Goal: Obtain resource: Download file/media

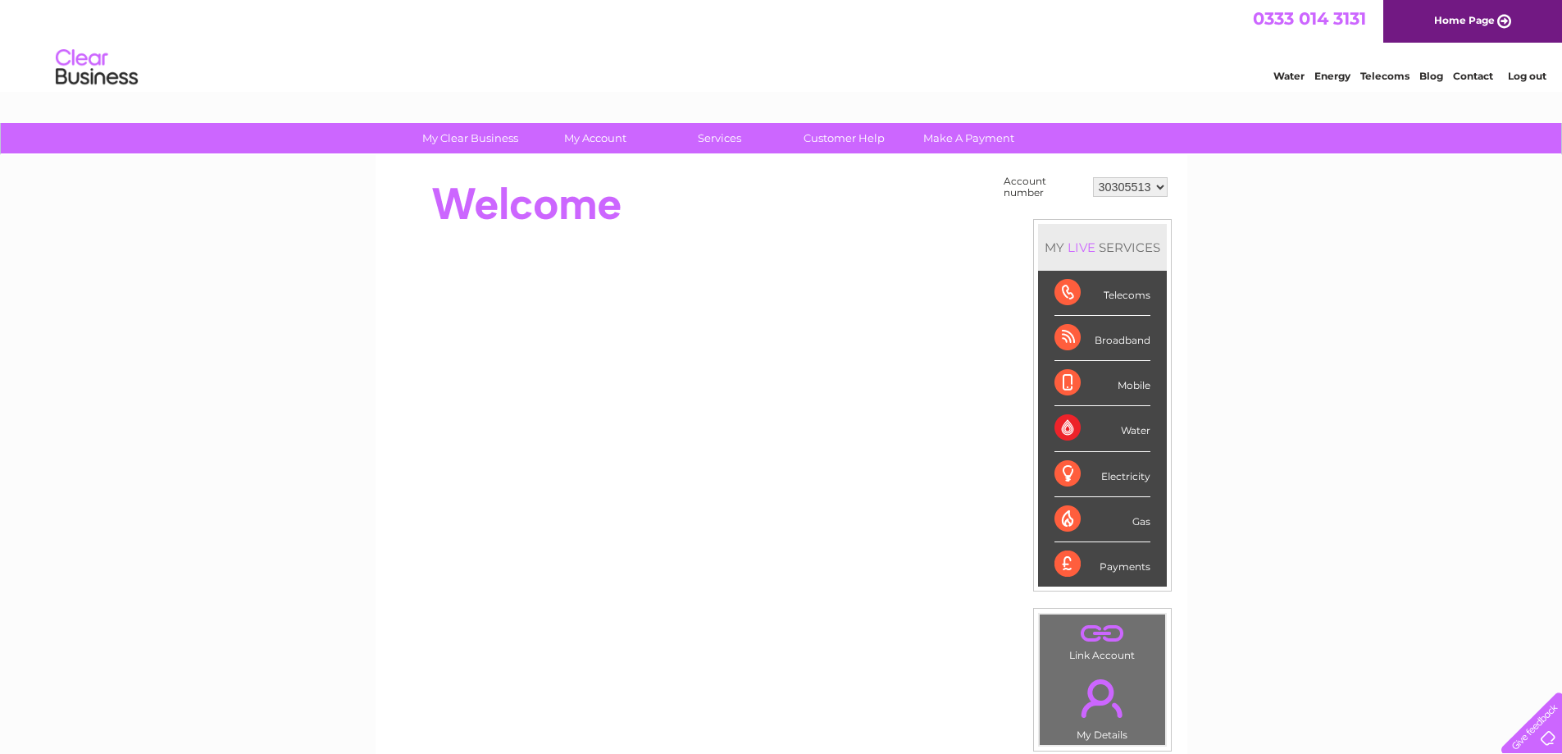
click at [1129, 191] on select "30305513 30323974" at bounding box center [1130, 187] width 75 height 20
click at [1133, 189] on select "30305513 30323974" at bounding box center [1130, 187] width 75 height 20
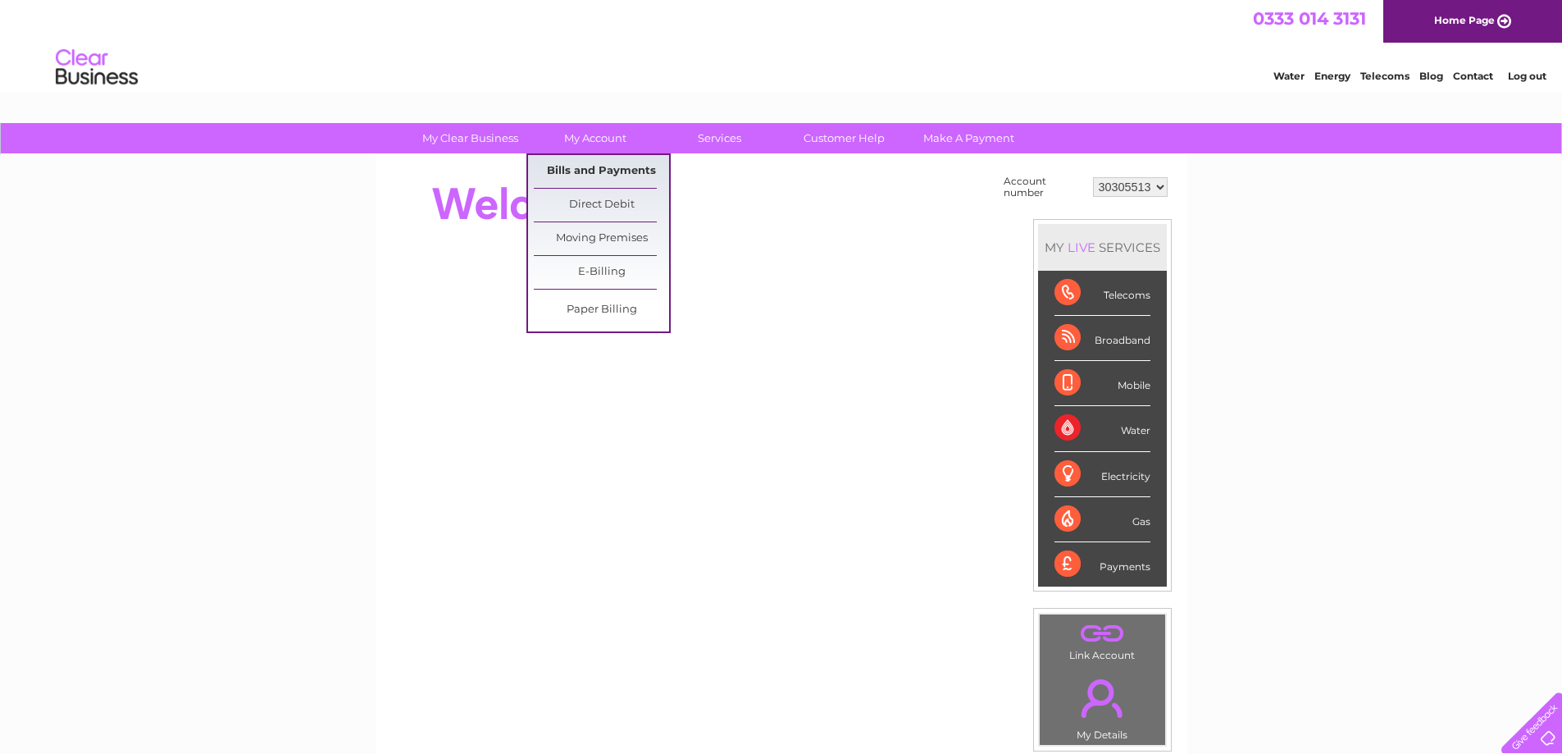
click at [604, 184] on link "Bills and Payments" at bounding box center [601, 171] width 135 height 33
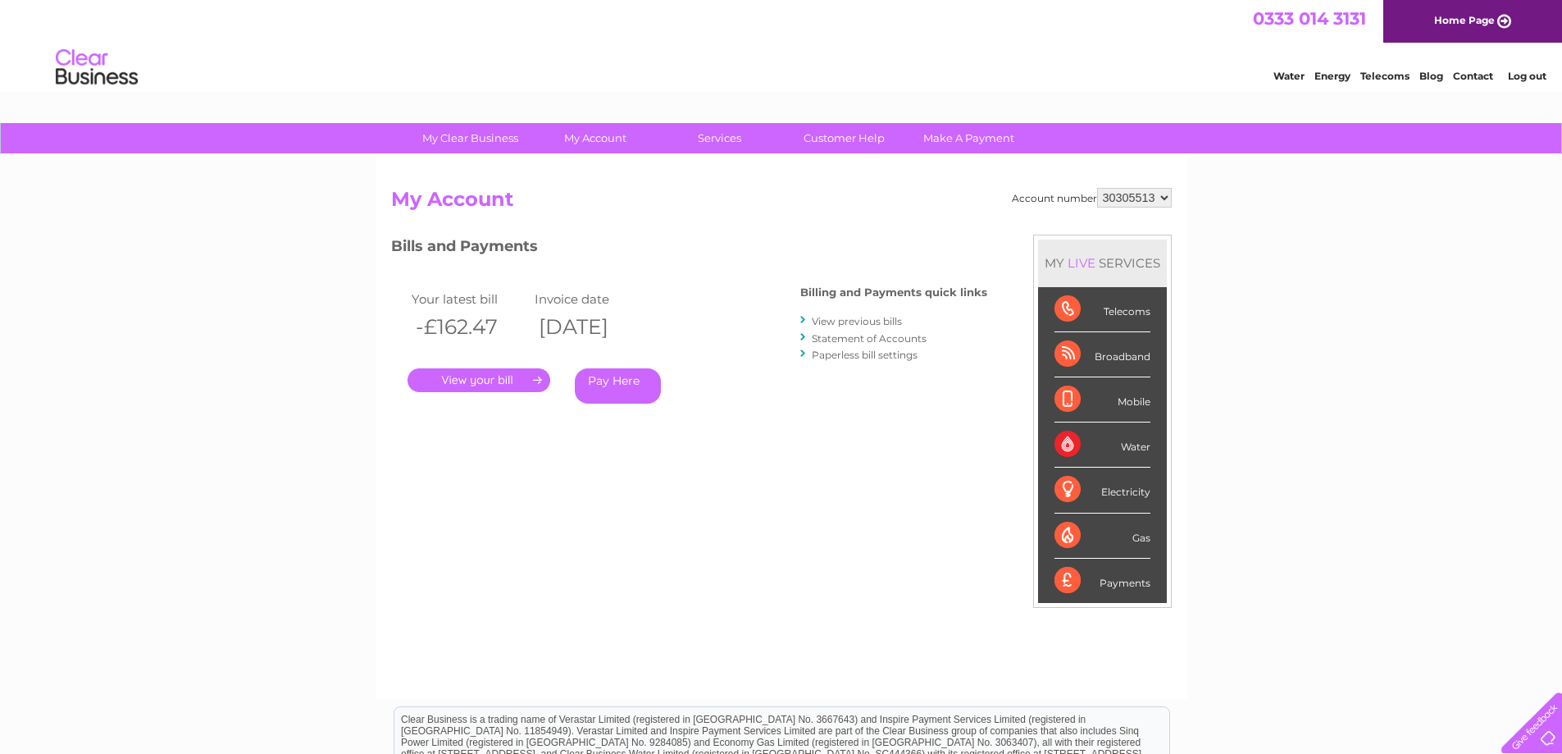
click at [857, 335] on link "Statement of Accounts" at bounding box center [869, 338] width 115 height 12
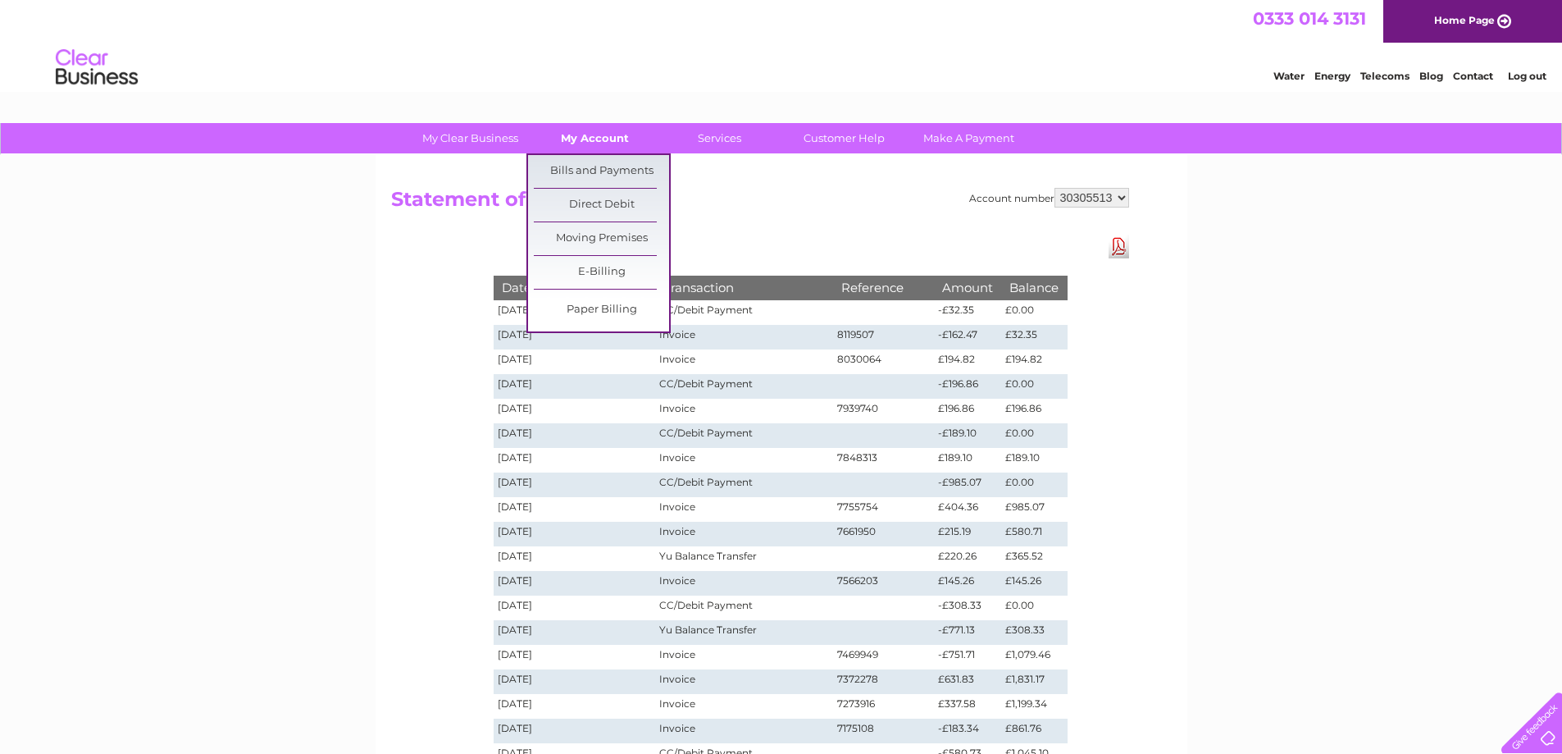
click at [590, 135] on link "My Account" at bounding box center [594, 138] width 135 height 30
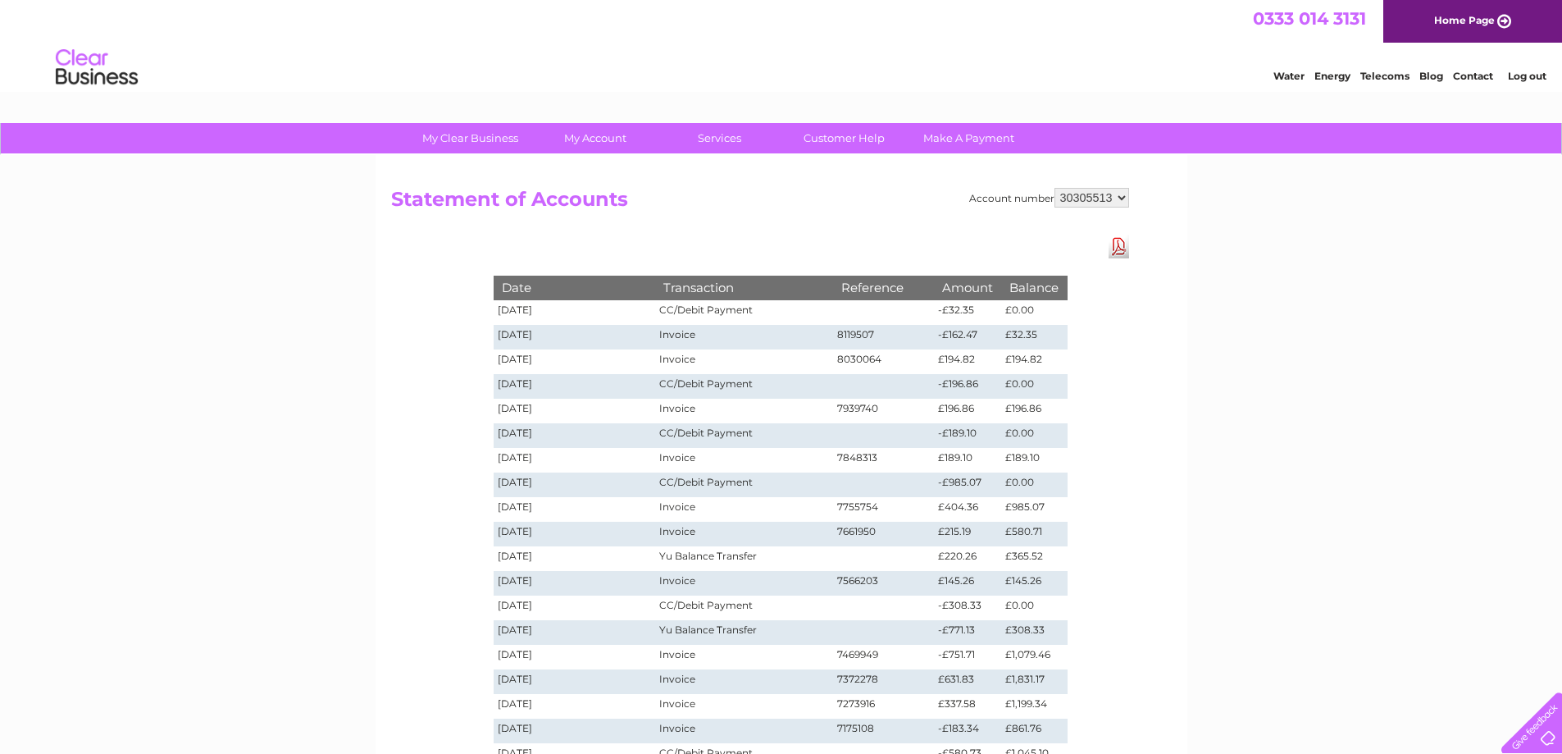
click at [1101, 198] on select "30305513 30323974" at bounding box center [1092, 198] width 75 height 20
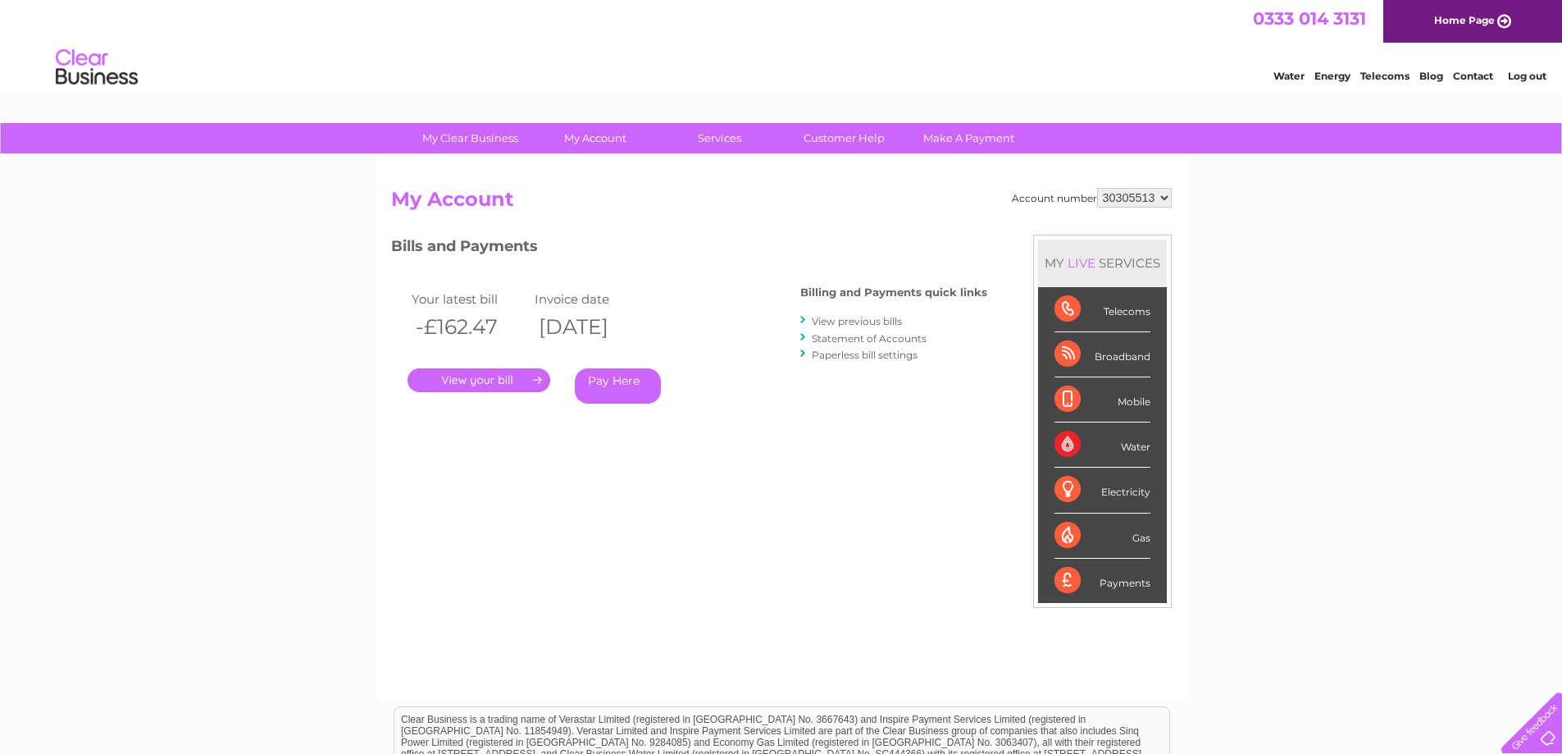
click at [1135, 194] on select "30305513 30323974" at bounding box center [1134, 198] width 75 height 20
select select "30323974"
click at [1097, 188] on select "30305513 30323974" at bounding box center [1134, 198] width 75 height 20
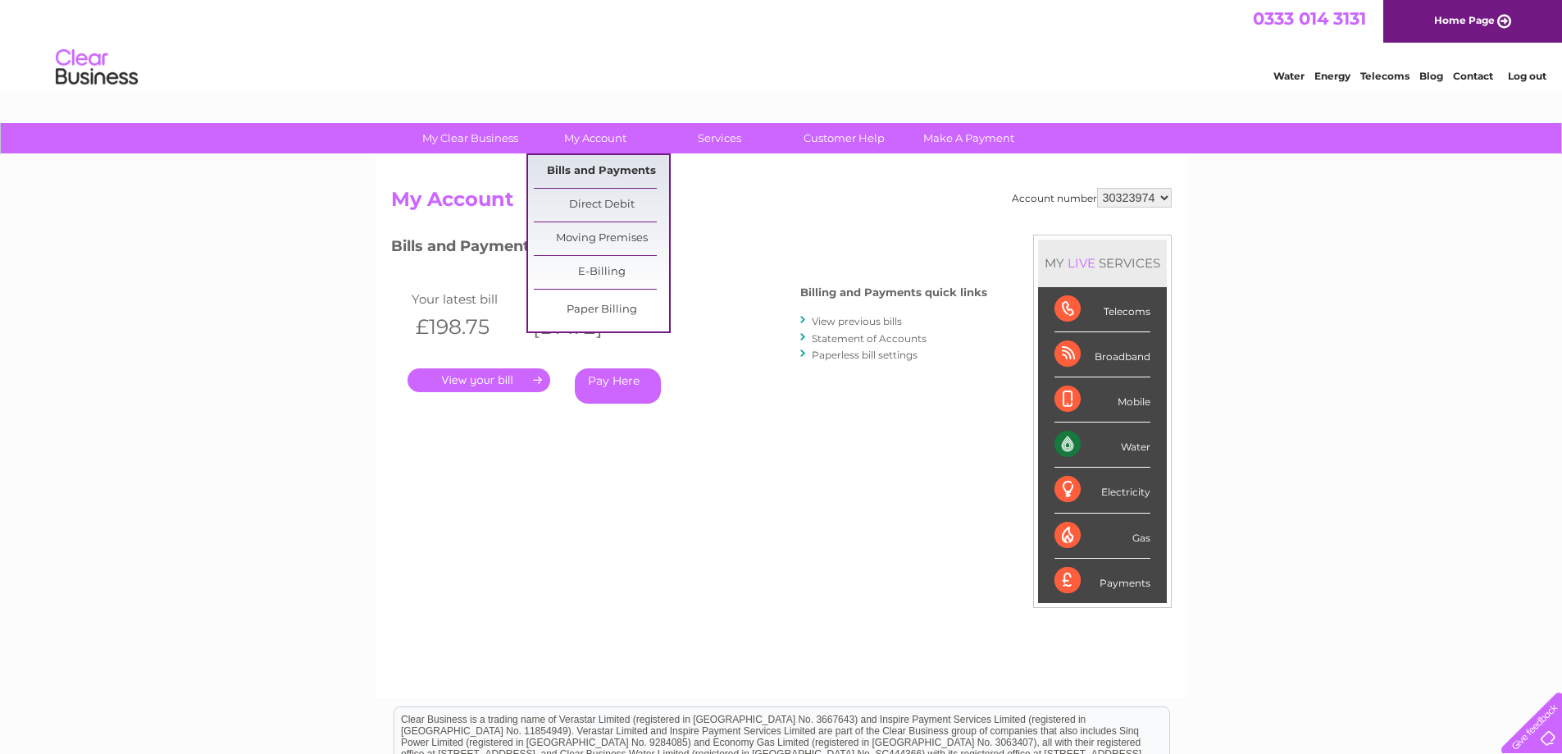
click at [596, 175] on link "Bills and Payments" at bounding box center [601, 171] width 135 height 33
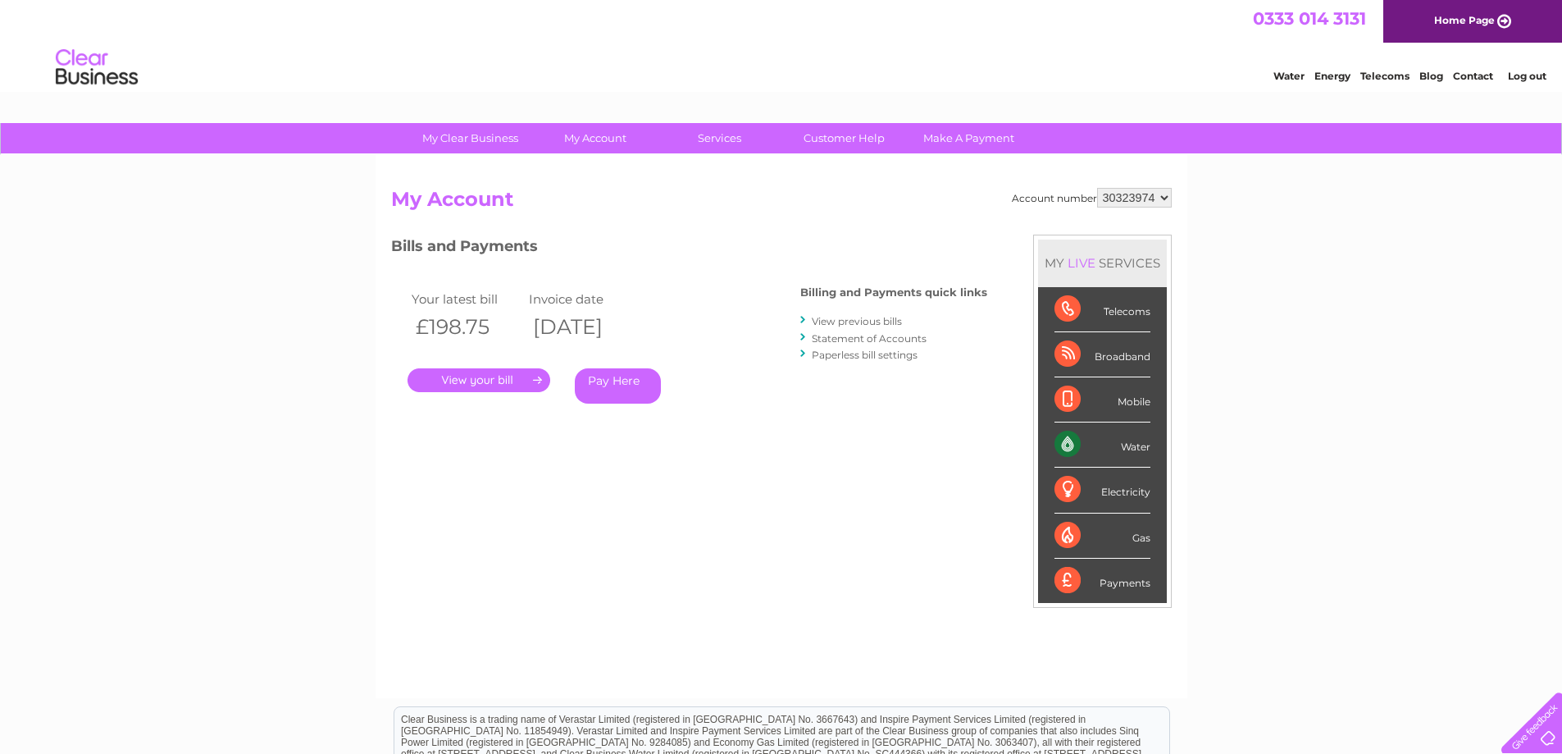
click at [847, 337] on link "Statement of Accounts" at bounding box center [869, 338] width 115 height 12
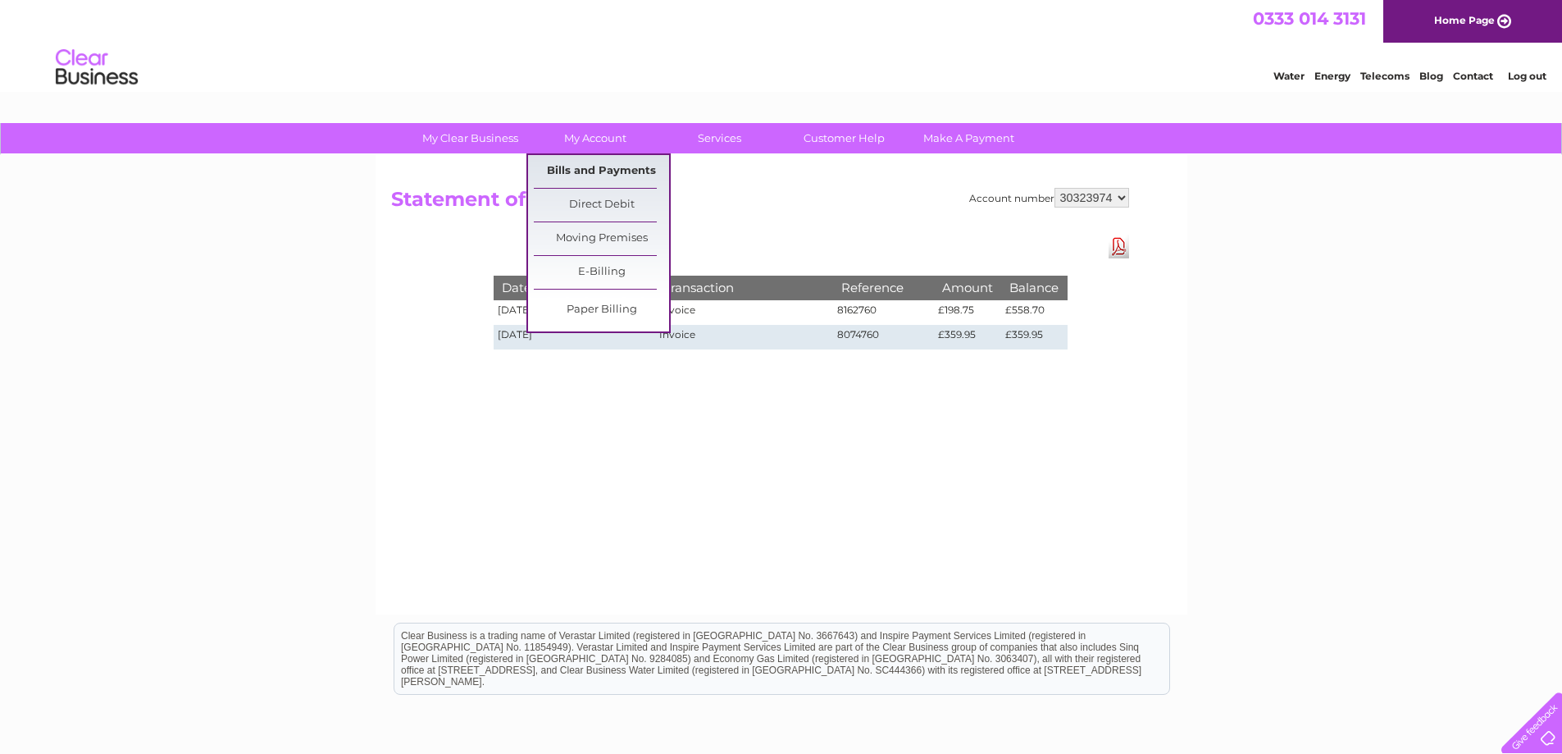
click at [604, 174] on link "Bills and Payments" at bounding box center [601, 171] width 135 height 33
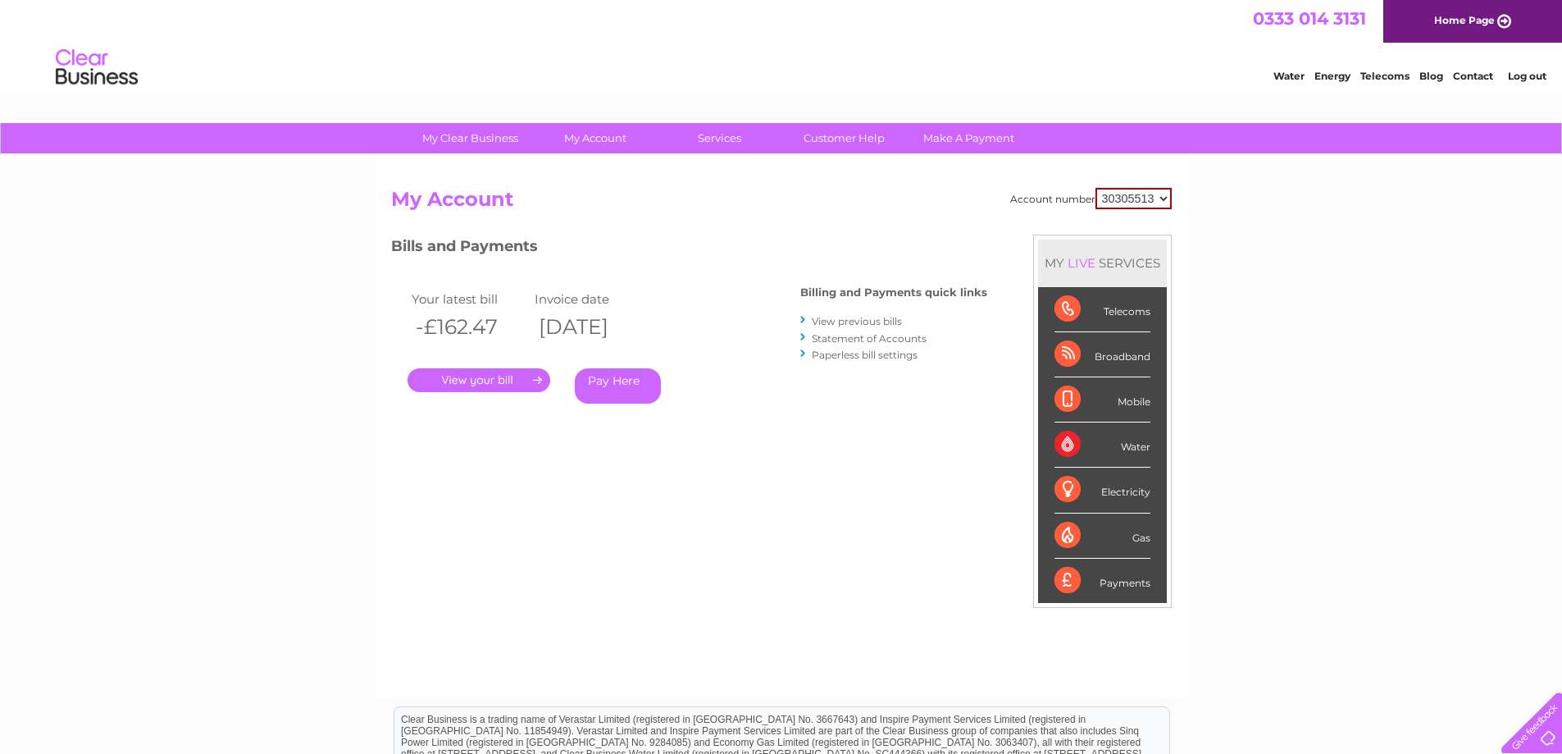
click at [849, 320] on link "View previous bills" at bounding box center [857, 321] width 90 height 12
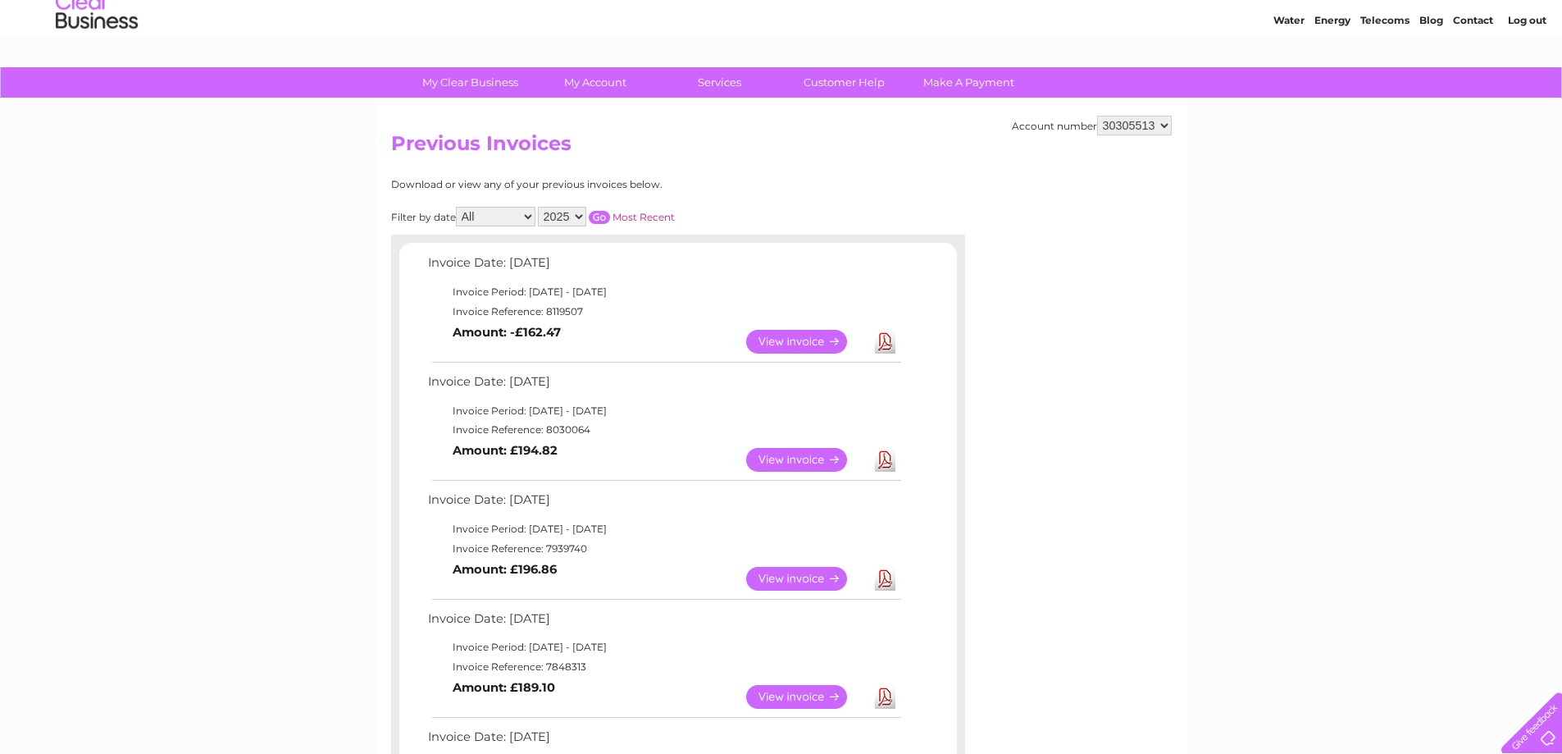
scroll to position [82, 0]
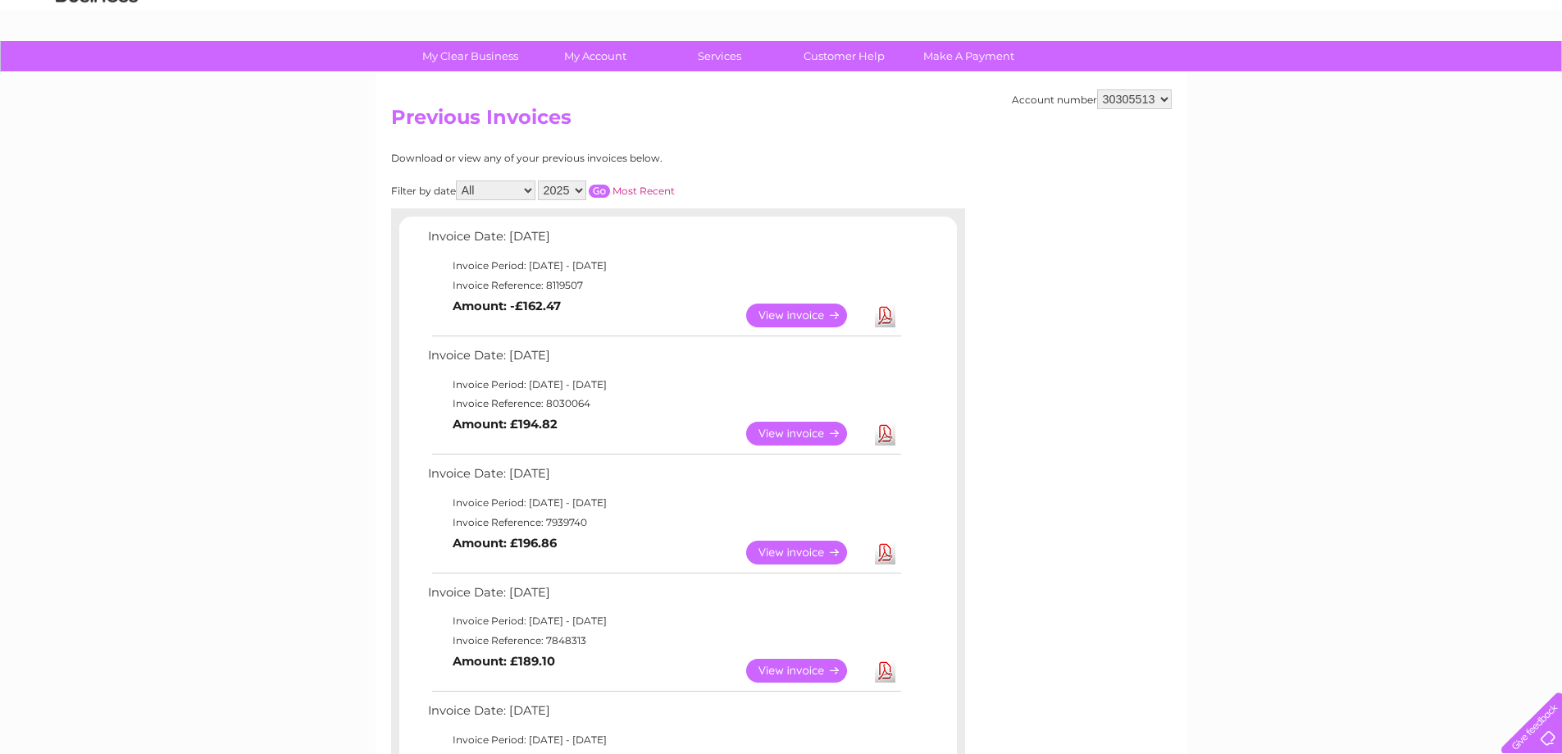
click at [1123, 103] on select "30305513 30323974" at bounding box center [1134, 99] width 75 height 20
select select "30323974"
click at [1097, 89] on select "30305513 30323974" at bounding box center [1134, 99] width 75 height 20
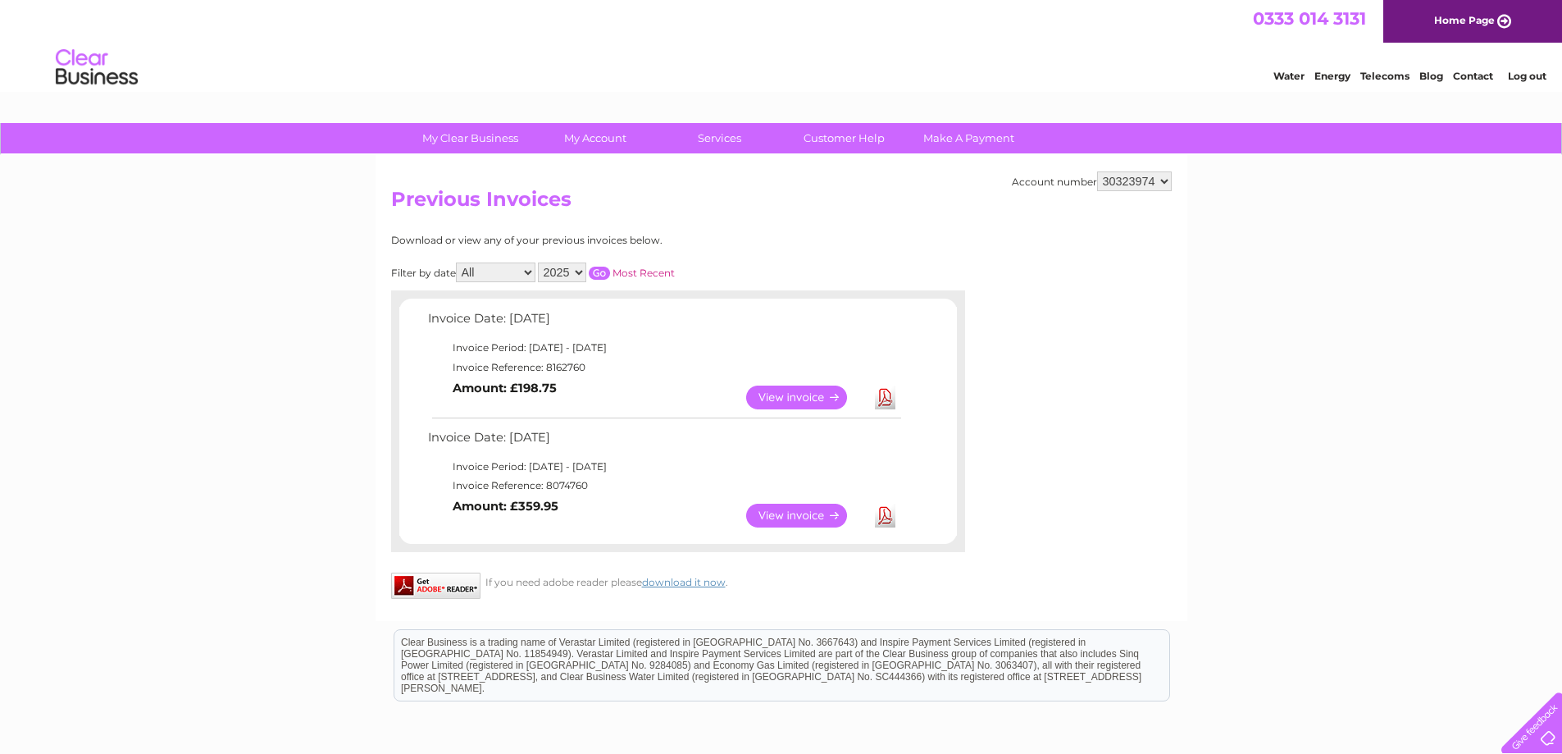
click at [809, 519] on link "View" at bounding box center [806, 516] width 121 height 24
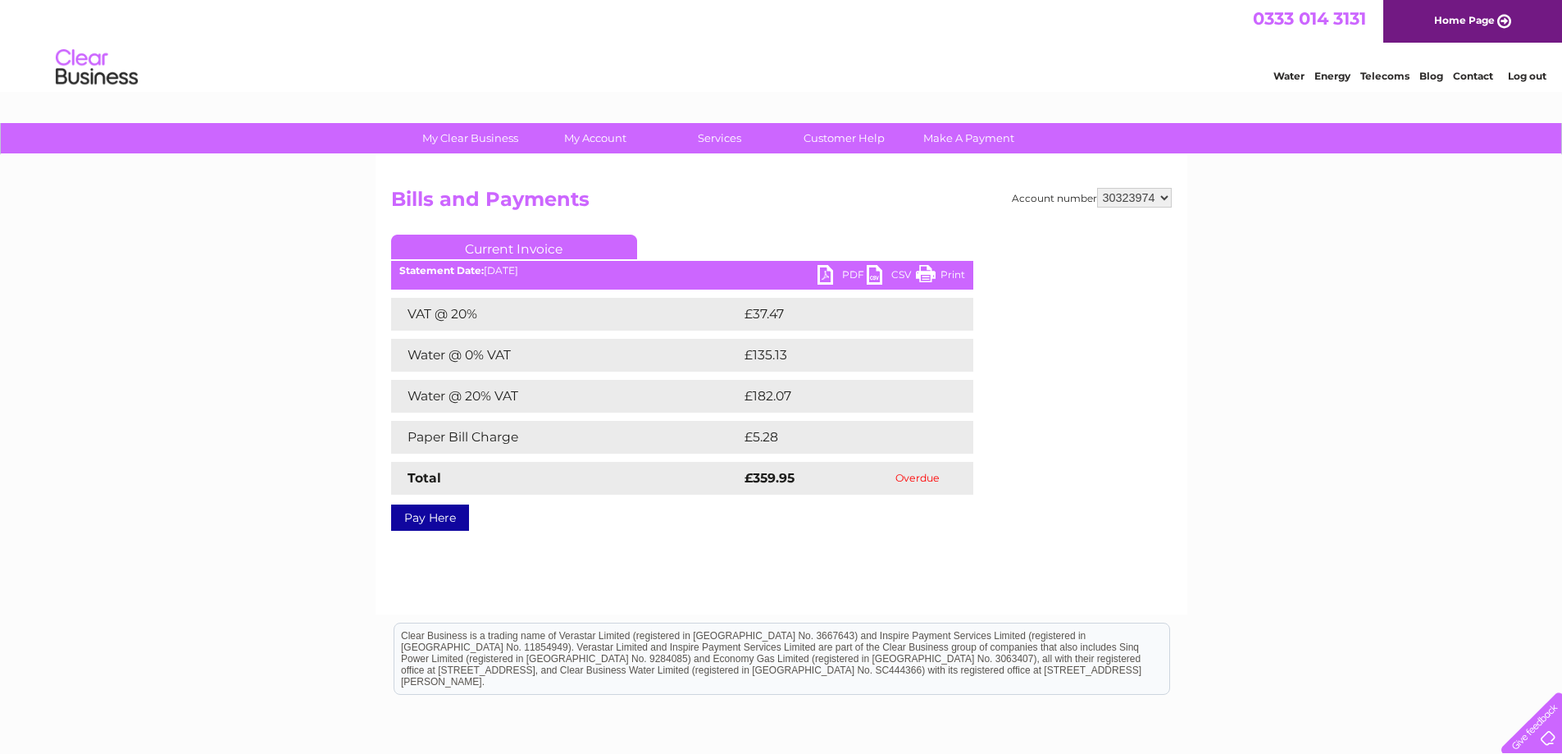
click at [837, 274] on link "PDF" at bounding box center [842, 277] width 49 height 24
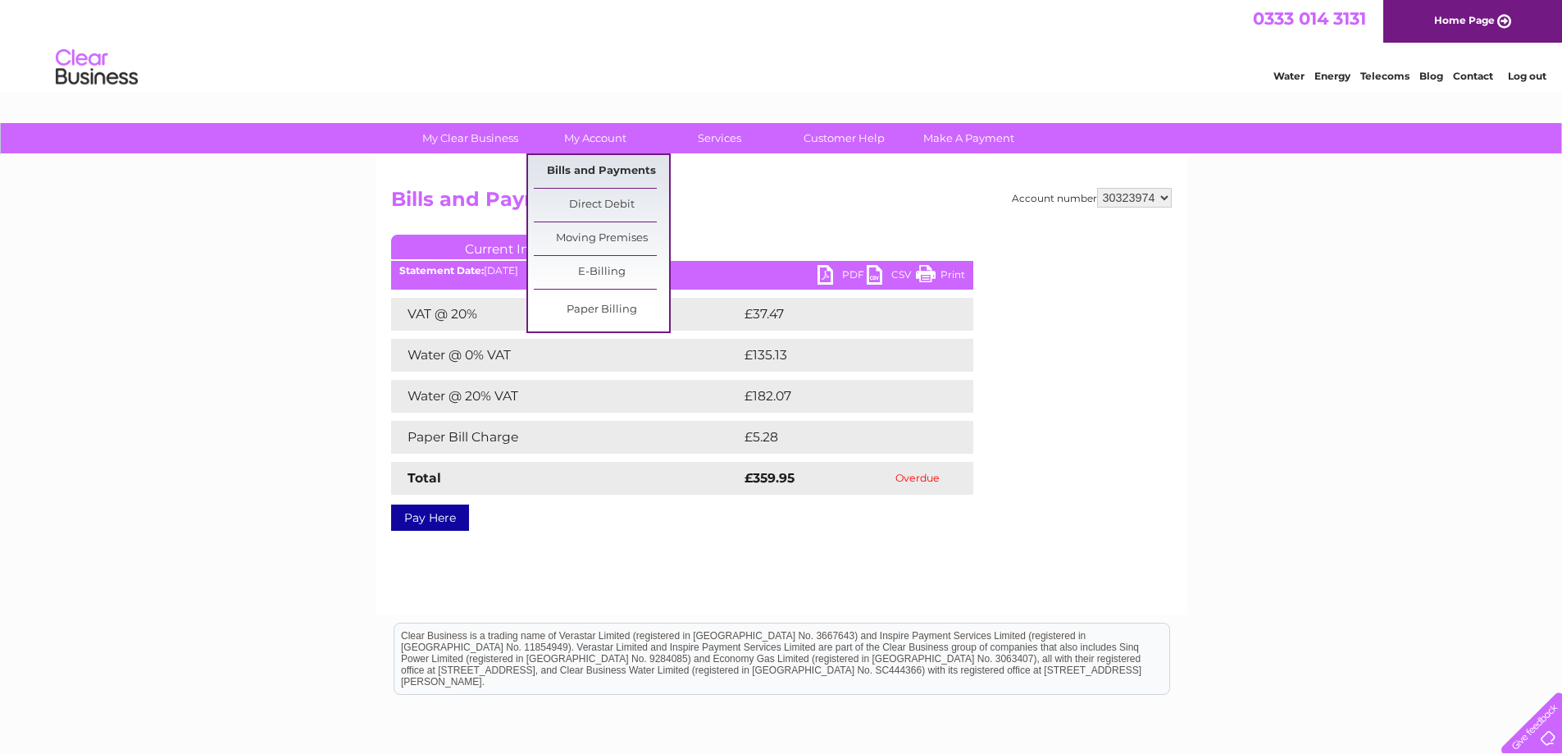
click at [598, 161] on link "Bills and Payments" at bounding box center [601, 171] width 135 height 33
click at [598, 171] on link "Bills and Payments" at bounding box center [601, 171] width 135 height 33
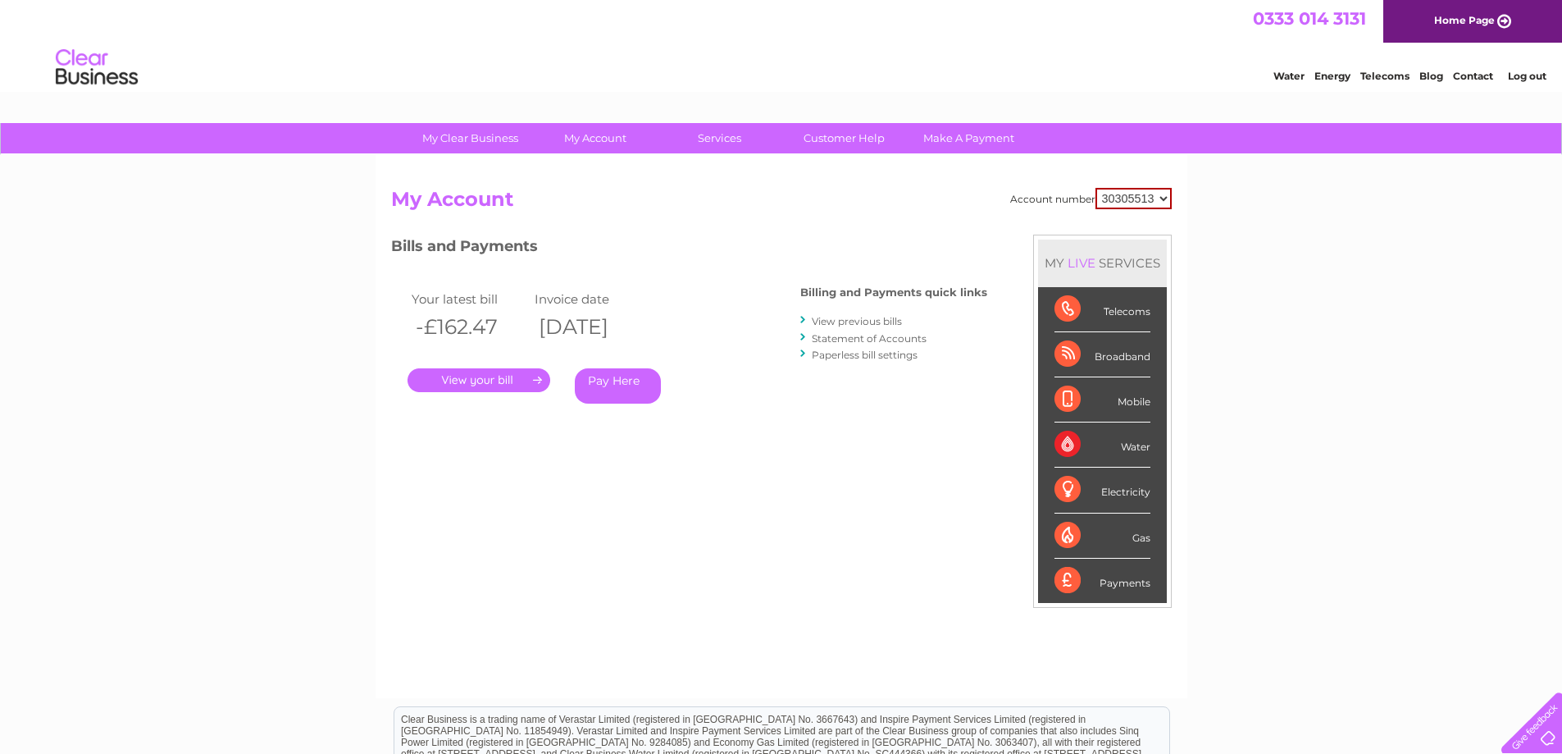
click at [467, 377] on link "." at bounding box center [479, 380] width 143 height 24
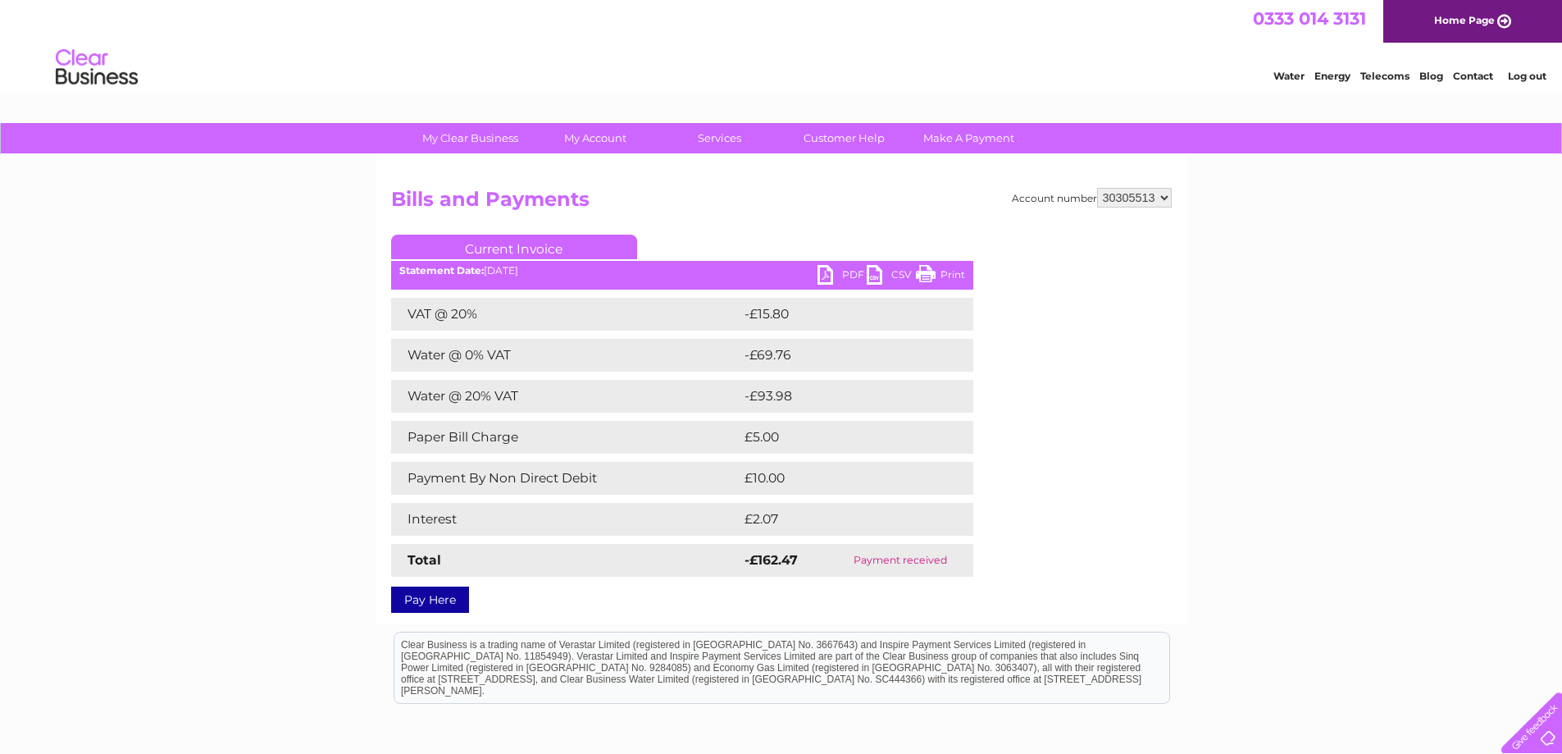
click at [1146, 196] on select "30305513 30323974" at bounding box center [1134, 198] width 75 height 20
select select "30323974"
click at [1097, 188] on select "30305513 30323974" at bounding box center [1134, 198] width 75 height 20
click at [835, 280] on link "PDF" at bounding box center [842, 277] width 49 height 24
